Goal: Task Accomplishment & Management: Complete application form

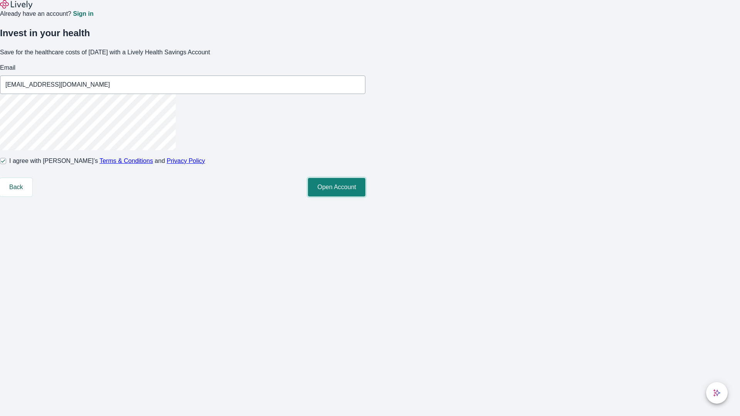
click at [365, 196] on button "Open Account" at bounding box center [336, 187] width 57 height 18
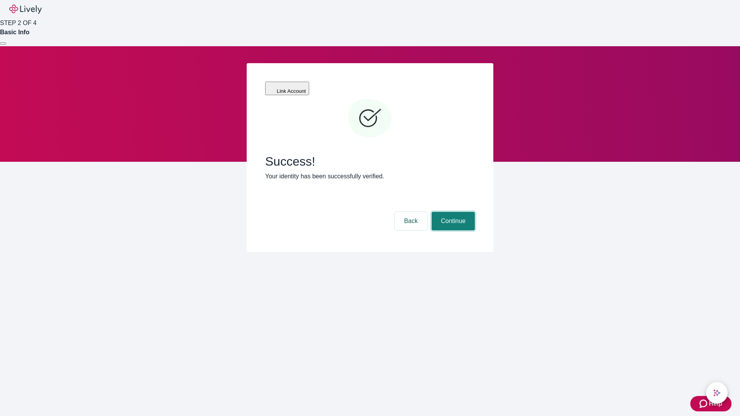
click at [452, 212] on button "Continue" at bounding box center [453, 221] width 43 height 18
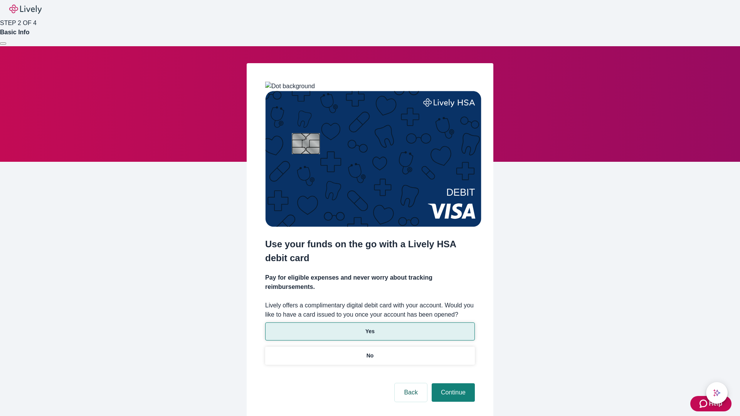
click at [369, 327] on p "Yes" at bounding box center [369, 331] width 9 height 8
click at [452, 383] on button "Continue" at bounding box center [453, 392] width 43 height 18
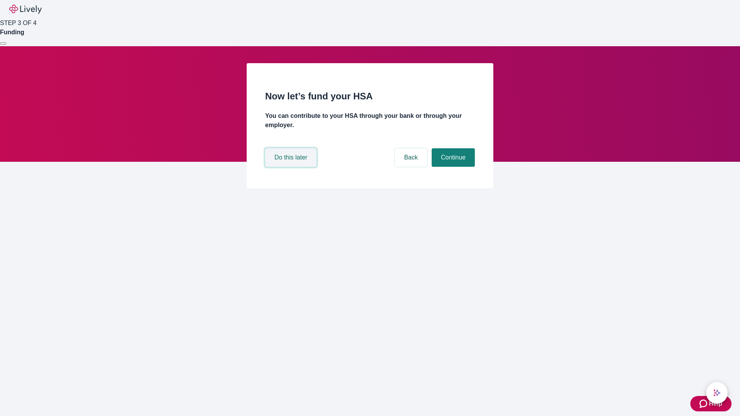
click at [292, 167] on button "Do this later" at bounding box center [290, 157] width 51 height 18
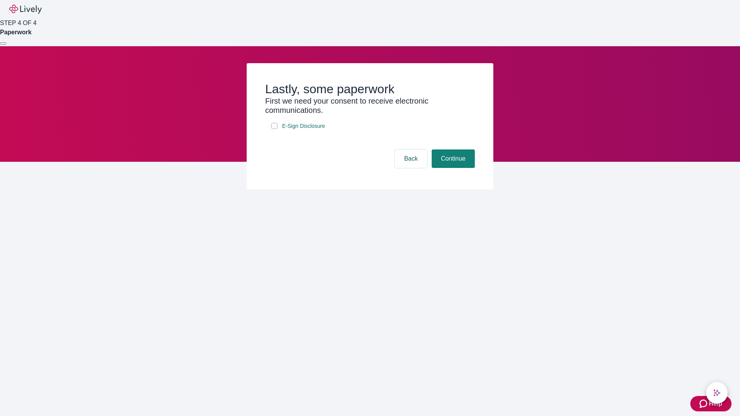
click at [274, 129] on input "E-Sign Disclosure" at bounding box center [274, 126] width 6 height 6
checkbox input "true"
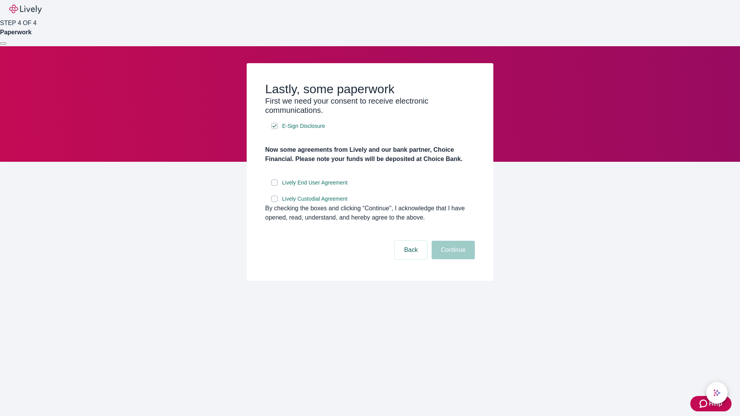
click at [274, 186] on input "Lively End User Agreement" at bounding box center [274, 183] width 6 height 6
checkbox input "true"
click at [274, 202] on input "Lively Custodial Agreement" at bounding box center [274, 199] width 6 height 6
checkbox input "true"
click at [452, 259] on button "Continue" at bounding box center [453, 250] width 43 height 18
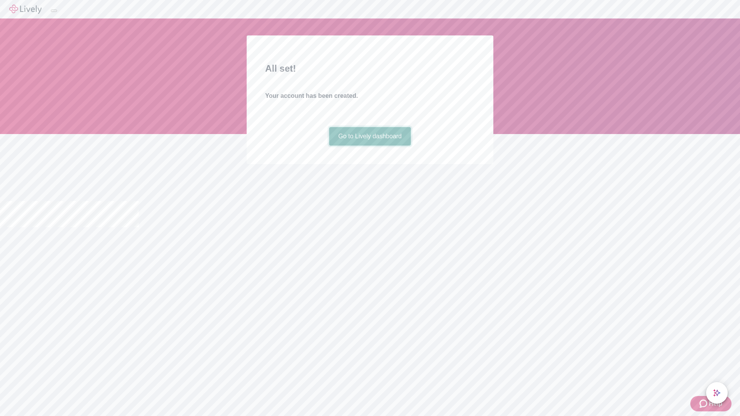
click at [369, 146] on link "Go to Lively dashboard" at bounding box center [370, 136] width 82 height 18
